Goal: Find specific fact: Find specific fact

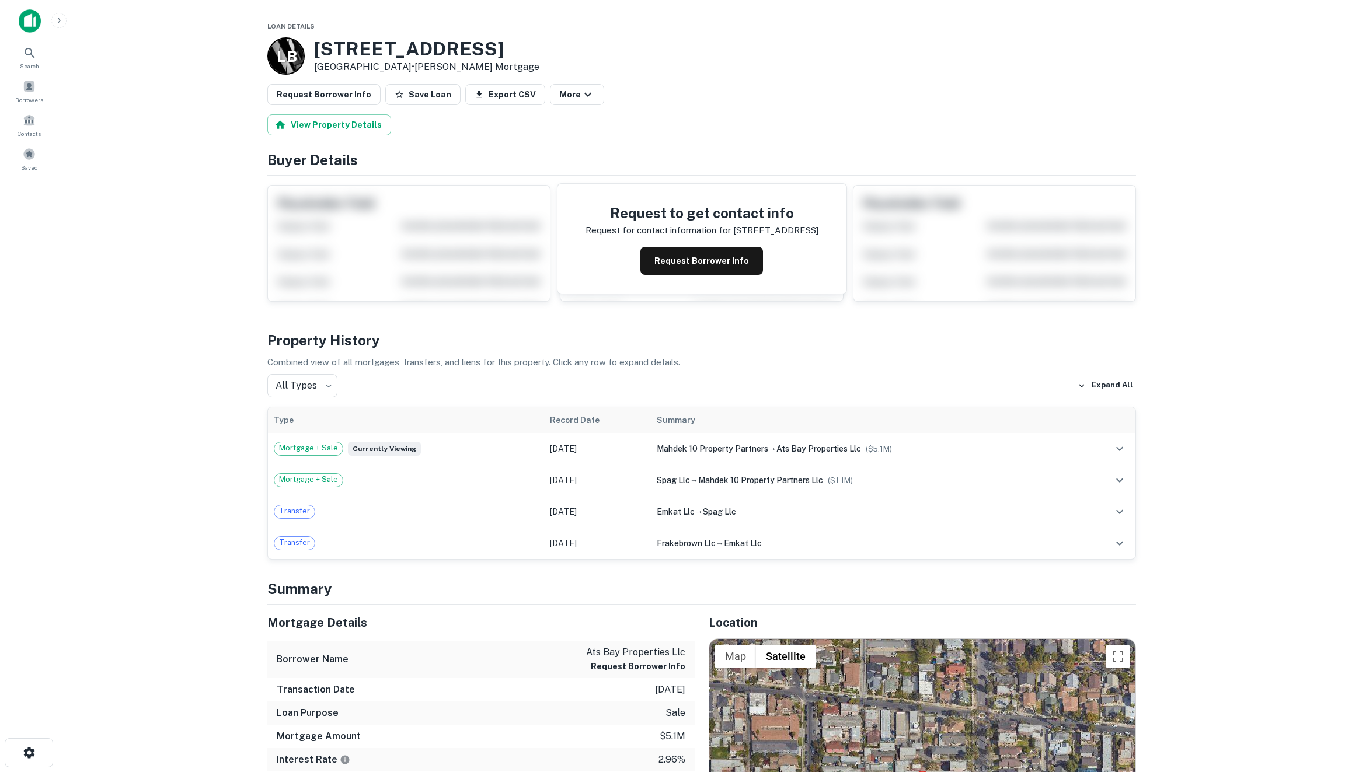
click at [329, 48] on h3 "[STREET_ADDRESS]" at bounding box center [426, 49] width 225 height 22
click at [329, 48] on h3 "725 Orange Ave" at bounding box center [426, 49] width 225 height 22
drag, startPoint x: 595, startPoint y: 71, endPoint x: 346, endPoint y: 56, distance: 249.7
click at [346, 56] on div "L B 725 Orange Ave Long Beach, CA90813 • Luther Burbank Mortgage" at bounding box center [701, 55] width 869 height 37
click at [312, 51] on div "L B 725 Orange Ave Long Beach, CA90813 • Luther Burbank Mortgage" at bounding box center [403, 55] width 272 height 37
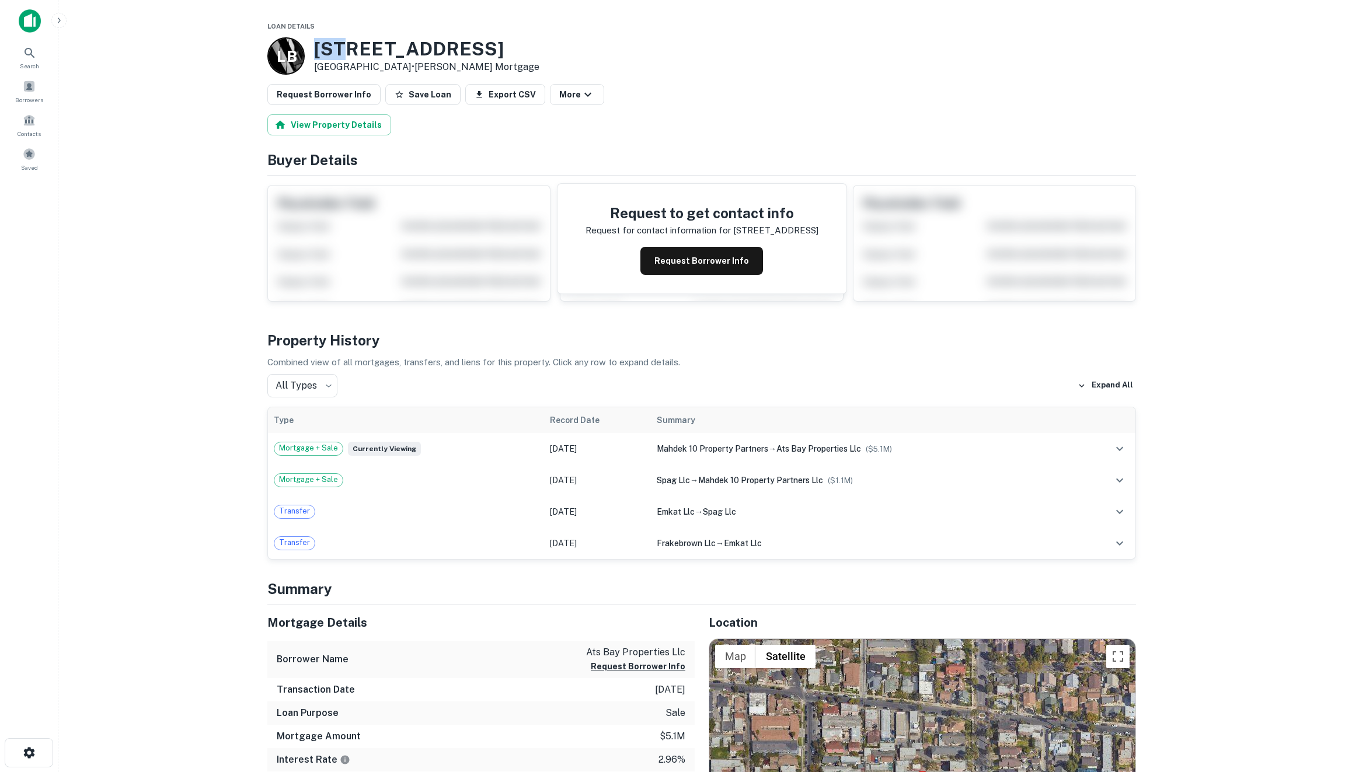
drag, startPoint x: 312, startPoint y: 51, endPoint x: 336, endPoint y: 51, distance: 24.5
click at [312, 51] on div "L B 725 Orange Ave Long Beach, CA90813 • Luther Burbank Mortgage" at bounding box center [403, 55] width 272 height 37
click at [424, 51] on h3 "725 Orange Ave" at bounding box center [426, 49] width 225 height 22
copy h3 "725 Orange Ave"
